Goal: Transaction & Acquisition: Purchase product/service

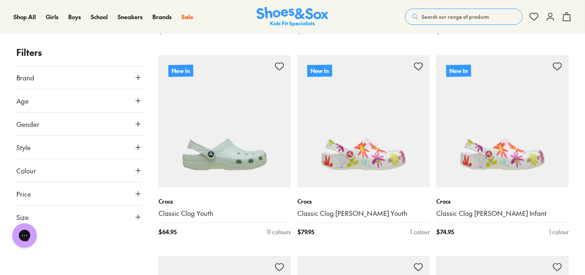
scroll to position [371, 0]
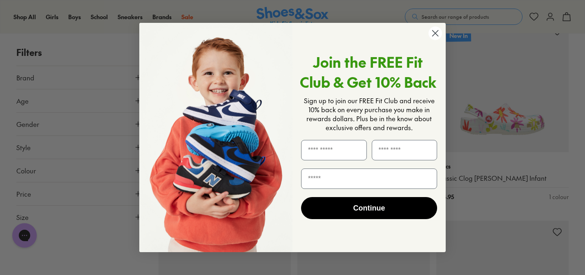
click at [436, 38] on circle "Close dialog" at bounding box center [435, 33] width 13 height 13
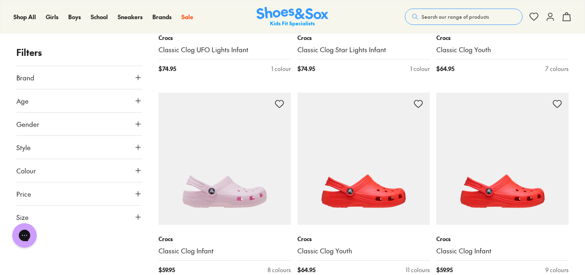
scroll to position [702, 0]
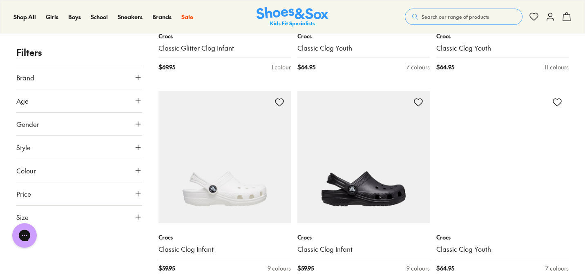
scroll to position [2216, 0]
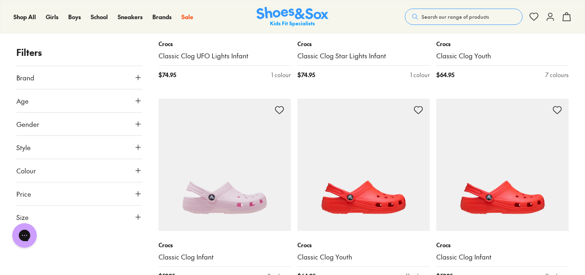
scroll to position [693, 0]
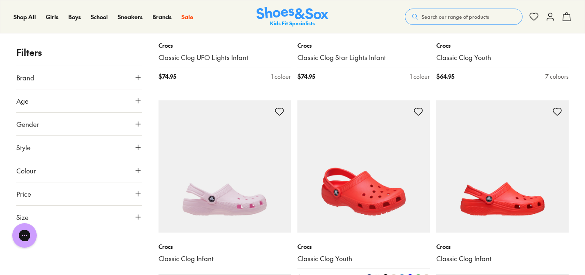
click at [332, 185] on img at bounding box center [364, 167] width 132 height 132
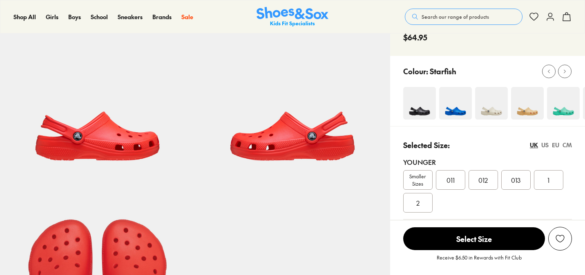
select select "*"
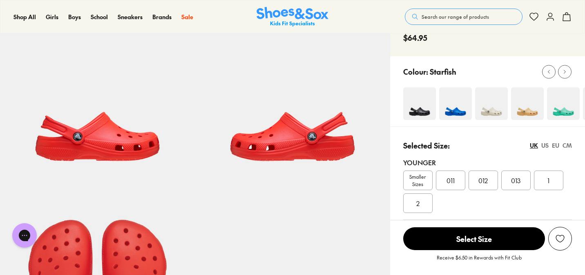
scroll to position [59, 0]
